Goal: Task Accomplishment & Management: Use online tool/utility

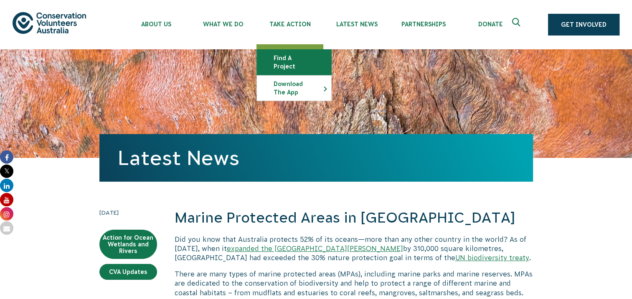
click at [286, 58] on link "Find a project" at bounding box center [294, 62] width 74 height 25
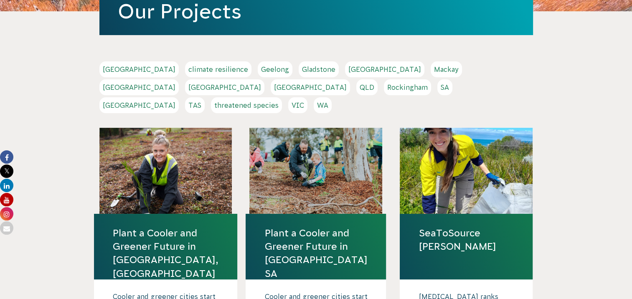
scroll to position [146, 0]
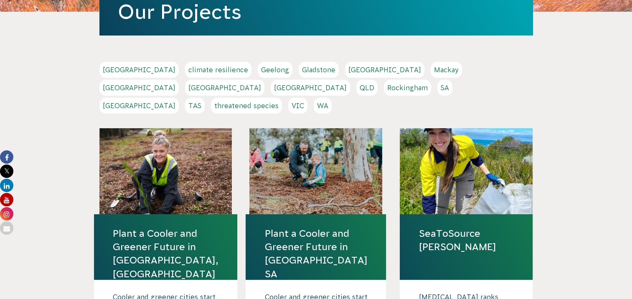
click at [378, 80] on link "QLD" at bounding box center [366, 88] width 21 height 16
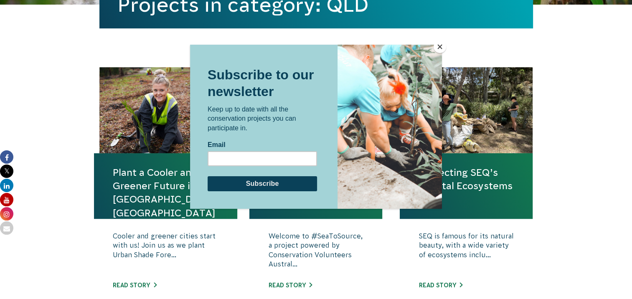
scroll to position [253, 0]
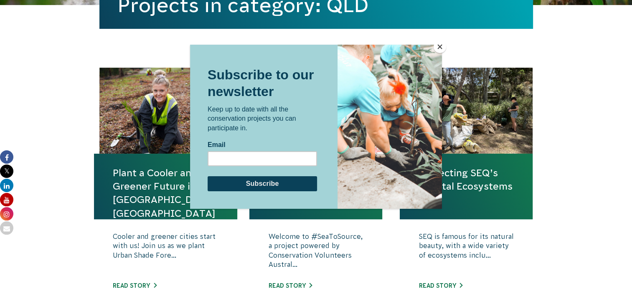
click at [437, 47] on button "Close" at bounding box center [439, 47] width 13 height 13
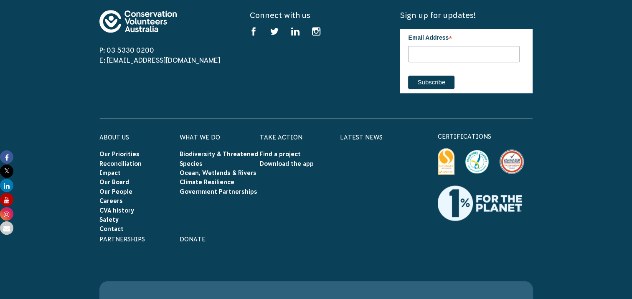
scroll to position [890, 0]
click at [107, 199] on link "Careers" at bounding box center [110, 200] width 23 height 7
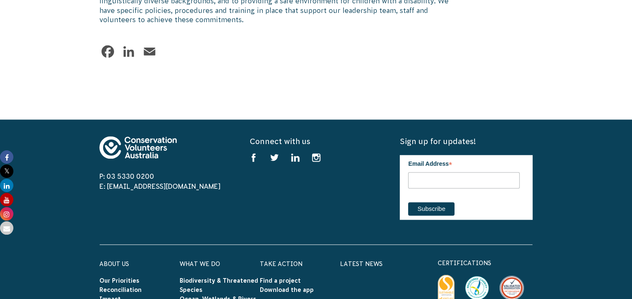
scroll to position [1234, 0]
